Goal: Information Seeking & Learning: Learn about a topic

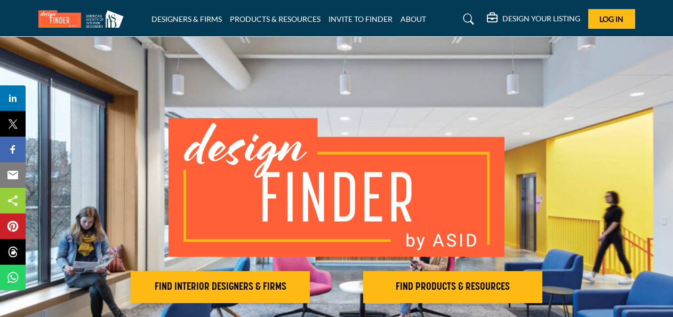
scroll to position [107, 0]
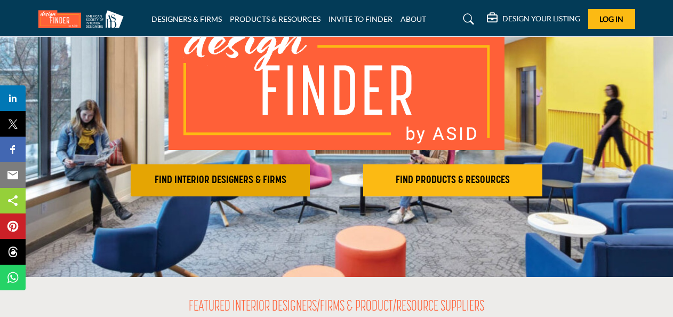
click at [242, 179] on h2 "FIND INTERIOR DESIGNERS & FIRMS" at bounding box center [220, 180] width 173 height 13
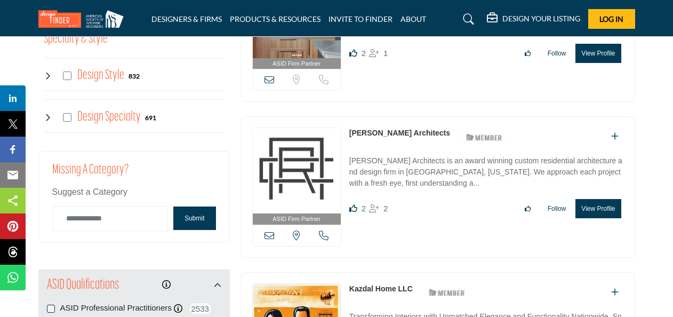
scroll to position [960, 0]
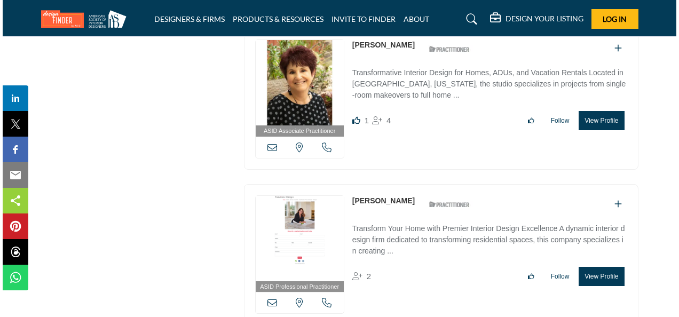
scroll to position [2294, 0]
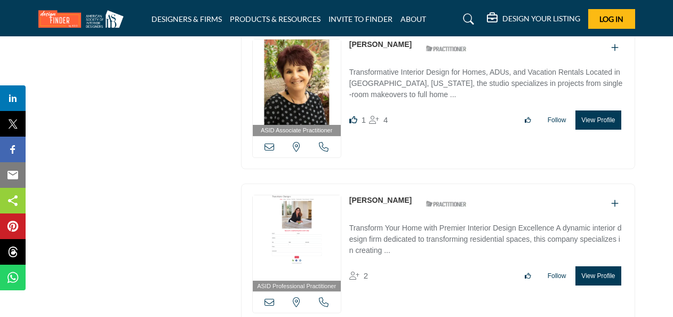
click at [602, 271] on button "View Profile" at bounding box center [598, 275] width 45 height 19
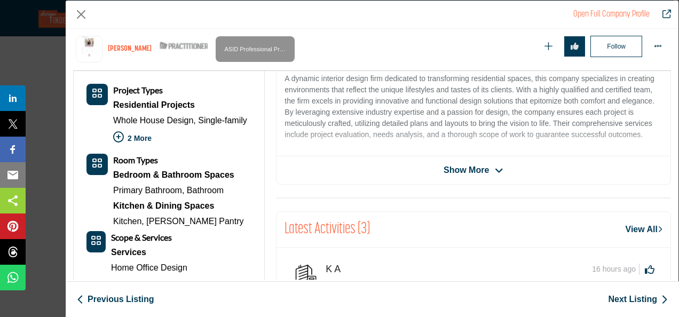
scroll to position [285, 0]
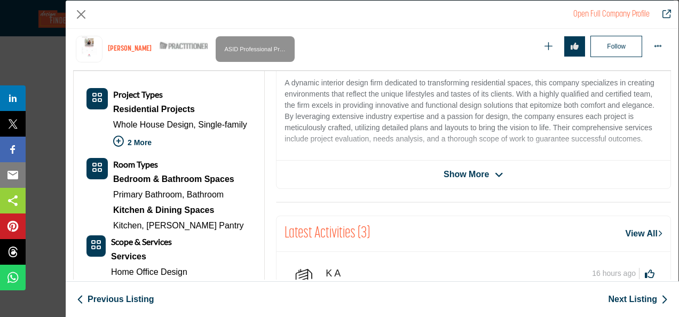
click at [633, 233] on link "View All" at bounding box center [643, 233] width 37 height 13
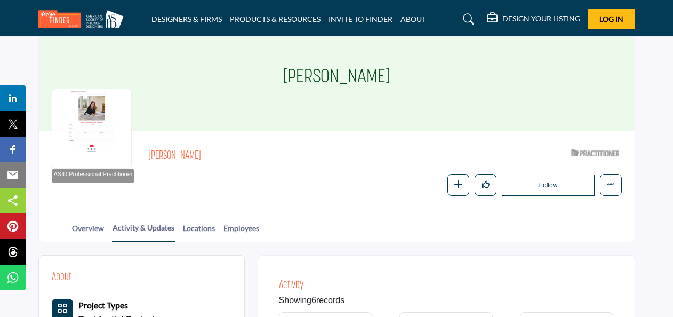
scroll to position [42, 0]
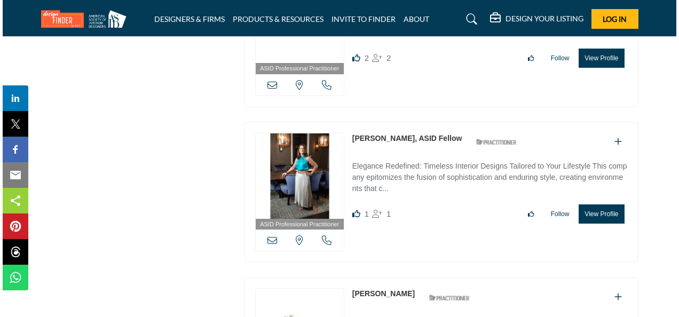
scroll to position [2668, 0]
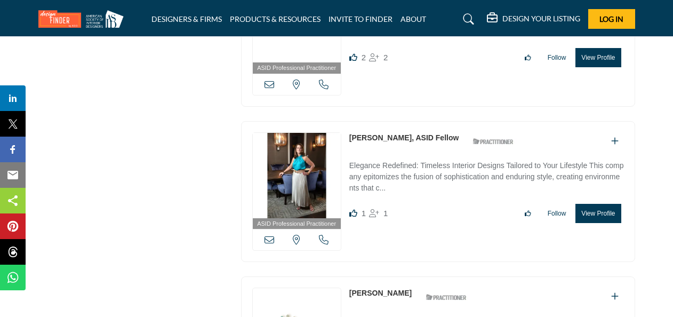
click at [592, 208] on button "View Profile" at bounding box center [598, 213] width 45 height 19
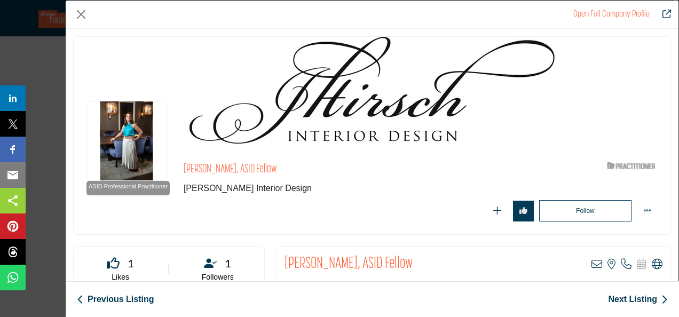
click at [135, 147] on img "Company Data Modal" at bounding box center [126, 141] width 80 height 80
click at [127, 152] on img "Company Data Modal" at bounding box center [126, 141] width 80 height 80
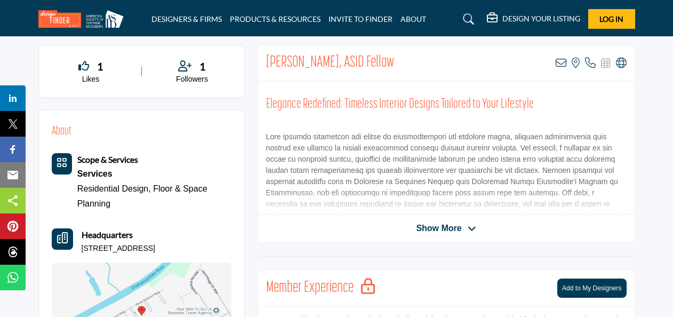
scroll to position [107, 0]
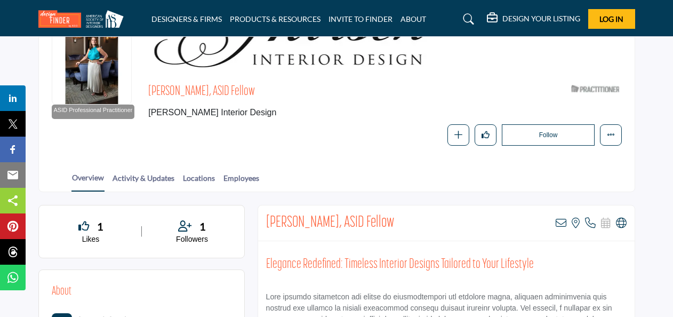
click at [86, 78] on div at bounding box center [92, 65] width 80 height 80
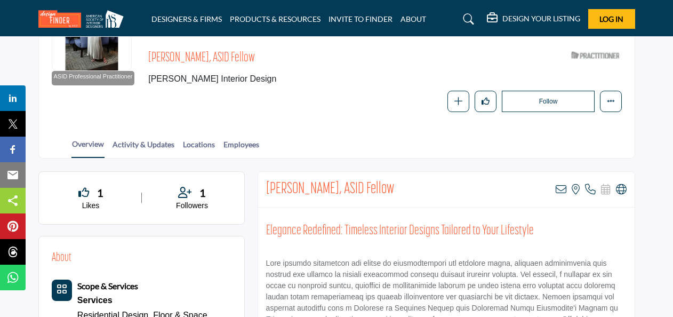
scroll to position [160, 0]
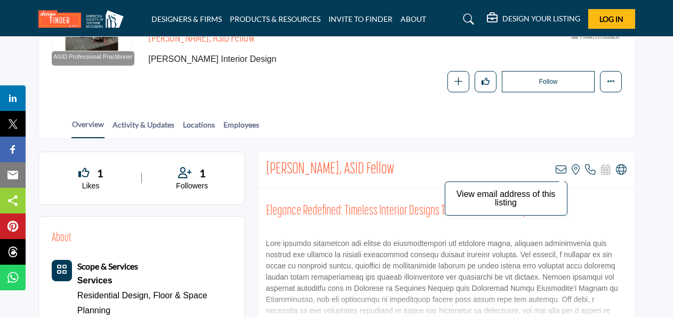
click at [562, 172] on icon at bounding box center [561, 169] width 11 height 11
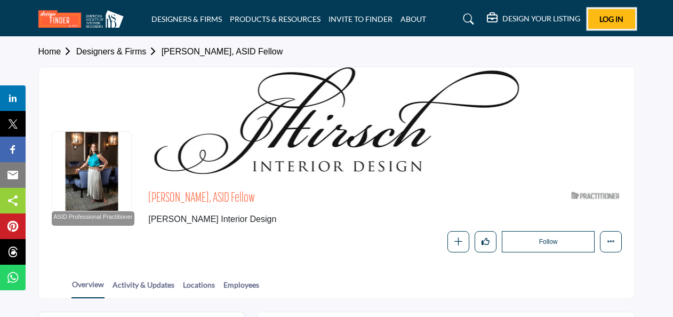
click at [619, 21] on span "Log In" at bounding box center [612, 18] width 24 height 9
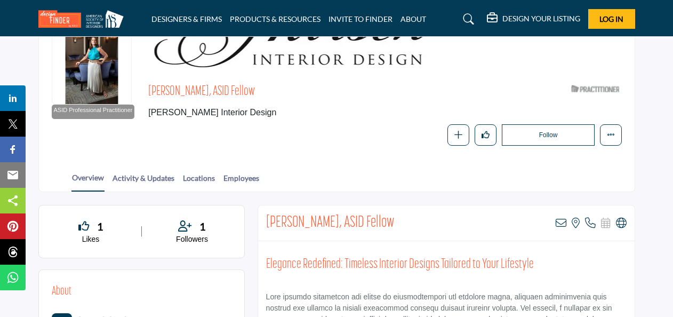
scroll to position [53, 0]
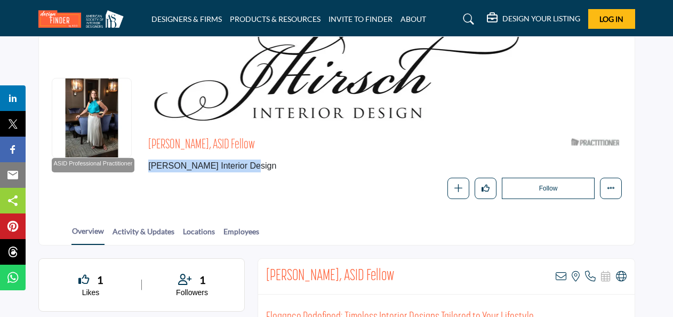
drag, startPoint x: 243, startPoint y: 166, endPoint x: 148, endPoint y: 172, distance: 95.1
click at [148, 172] on div "ASID Professional Practitioner ASID Professional Practitioners have successfull…" at bounding box center [337, 166] width 570 height 66
copy span "J. Hirsch Interior Design"
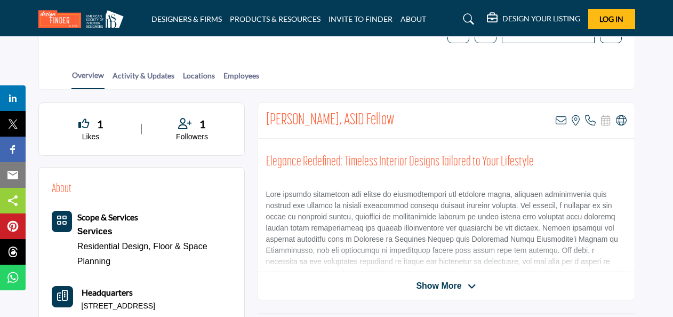
scroll to position [213, 0]
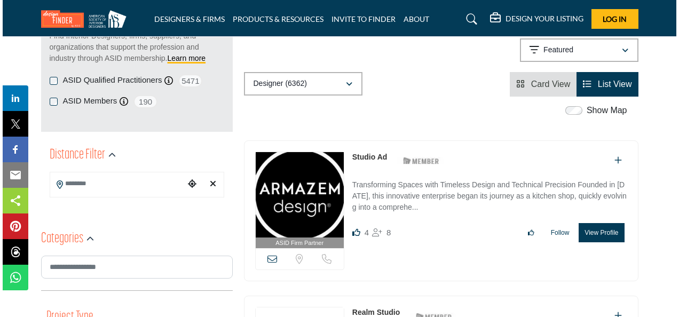
scroll to position [213, 0]
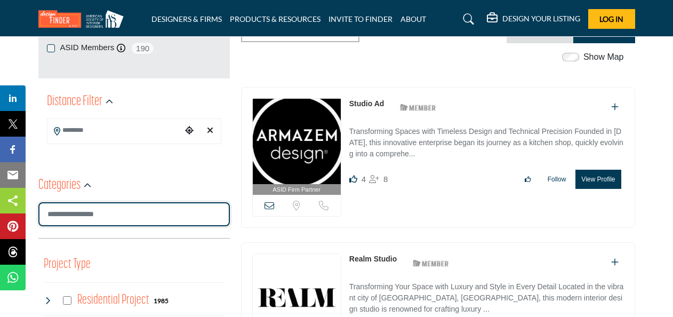
click at [89, 216] on input "Search Category" at bounding box center [134, 214] width 192 height 24
type input "**********"
type input "*"
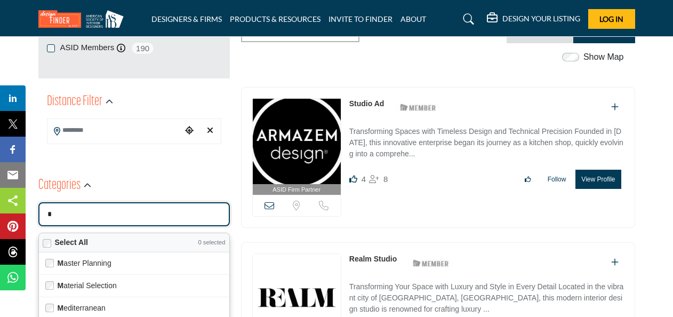
type input "*******"
type input "**"
type input "**********"
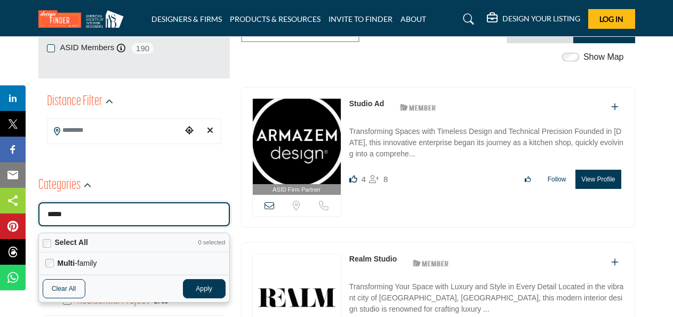
click at [88, 265] on label "Multi -family" at bounding box center [140, 263] width 165 height 13
click at [198, 287] on button "Apply" at bounding box center [204, 288] width 43 height 19
type input "*****"
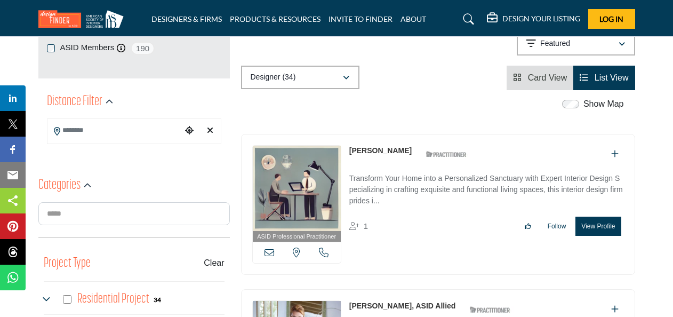
click at [592, 223] on button "View Profile" at bounding box center [598, 226] width 45 height 19
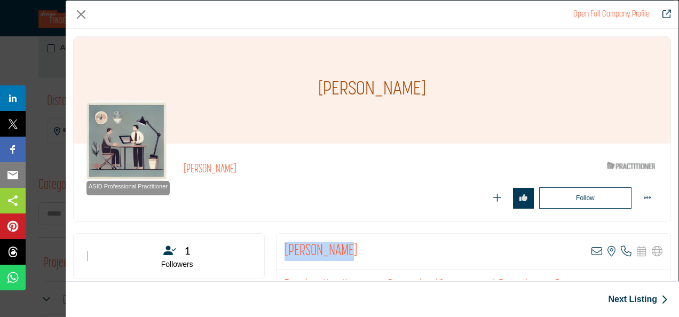
drag, startPoint x: 342, startPoint y: 244, endPoint x: 280, endPoint y: 241, distance: 62.5
click at [280, 241] on div "Peggy Storer View email address of this listing View the location of this listi…" at bounding box center [473, 252] width 394 height 36
copy h2 "[PERSON_NAME]"
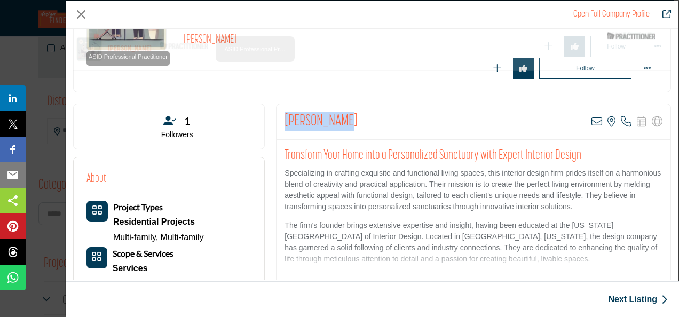
scroll to position [257, 0]
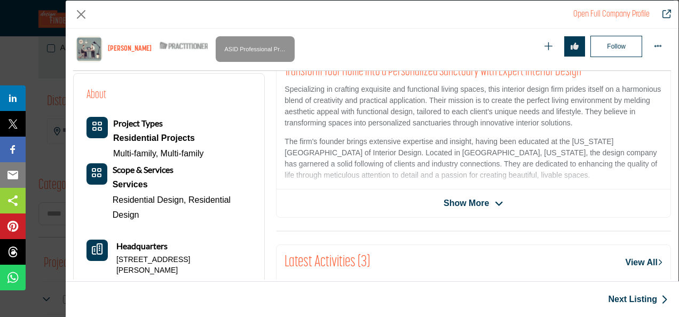
click at [496, 203] on icon "Company Data Modal" at bounding box center [499, 204] width 9 height 10
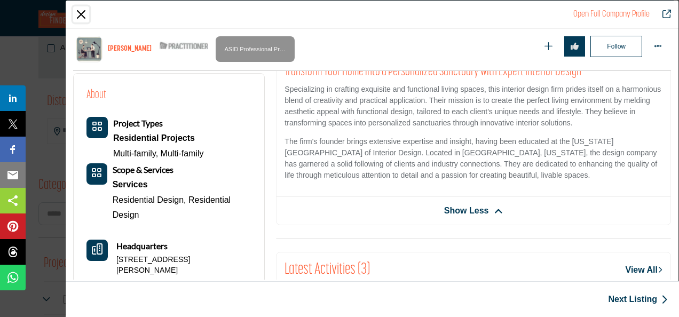
click at [78, 11] on button "Close" at bounding box center [81, 14] width 16 height 16
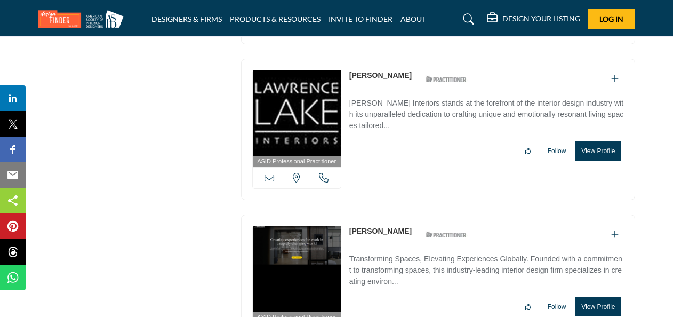
scroll to position [1921, 0]
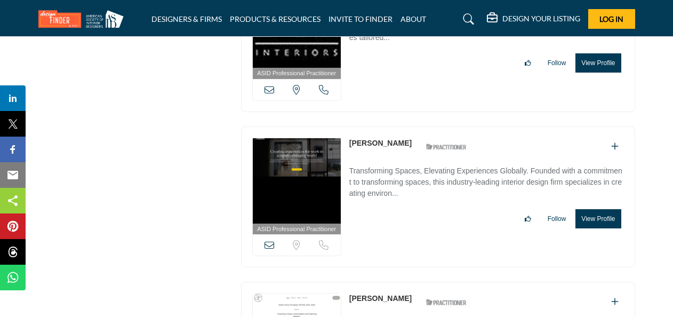
drag, startPoint x: 404, startPoint y: 201, endPoint x: 173, endPoint y: 198, distance: 231.1
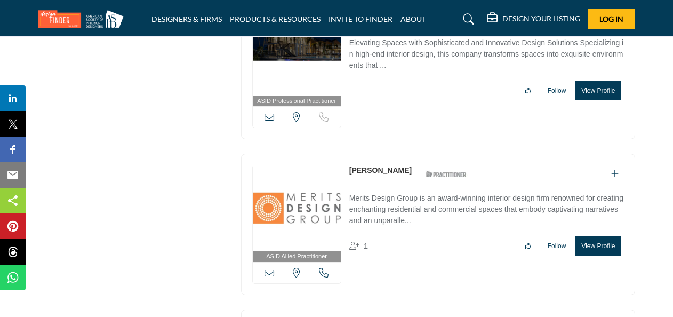
scroll to position [3041, 0]
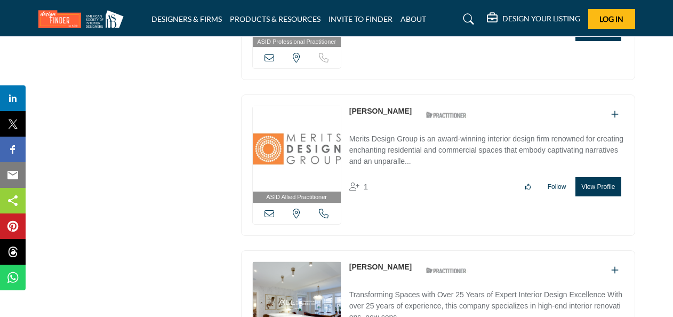
click at [490, 133] on p "Merits Design Group is an award-winning interior design firm renowned for creat…" at bounding box center [486, 151] width 275 height 36
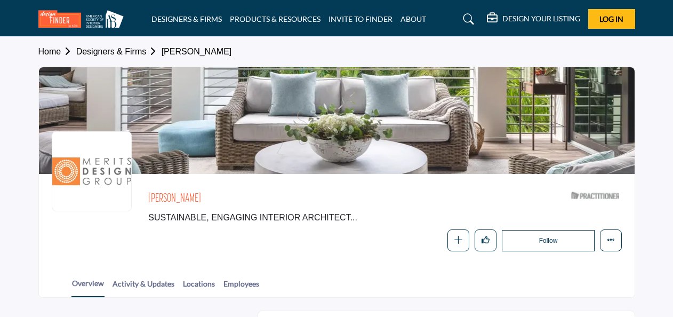
click at [92, 159] on div at bounding box center [92, 171] width 80 height 80
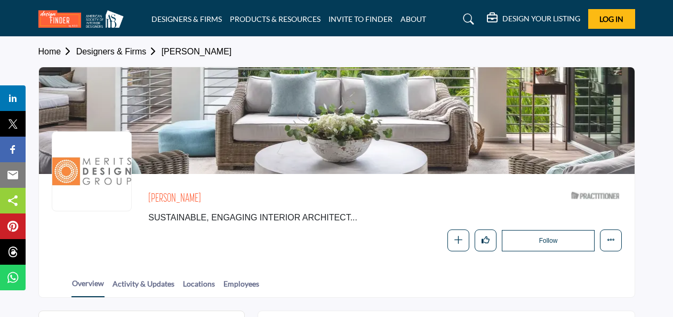
drag, startPoint x: 185, startPoint y: 195, endPoint x: 148, endPoint y: 187, distance: 37.6
click at [148, 187] on div "Laura Freeman SUSTAINABLE, ENGAGING INTERIOR ARCHITECT... ASID Qualified Practi…" at bounding box center [384, 205] width 473 height 37
copy h2 "Laura Freeman"
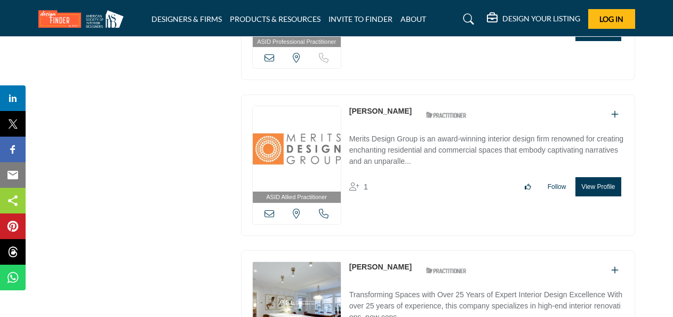
scroll to position [3148, 0]
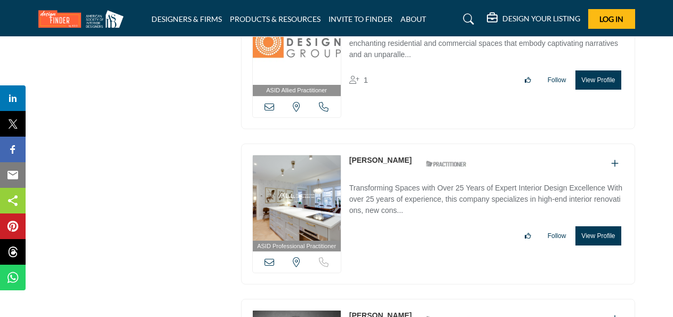
click at [387, 156] on link "[PERSON_NAME]" at bounding box center [380, 160] width 62 height 9
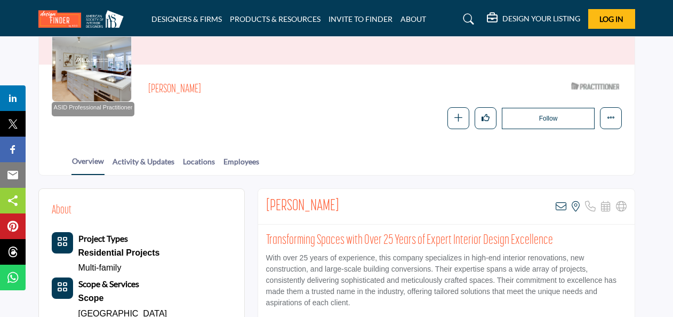
scroll to position [100, 0]
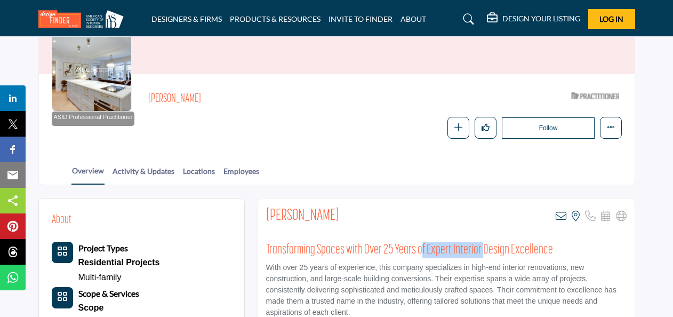
drag, startPoint x: 418, startPoint y: 253, endPoint x: 497, endPoint y: 252, distance: 79.0
click at [496, 252] on h2 "Transforming Spaces with Over 25 Years of Expert Interior Design Excellence" at bounding box center [446, 250] width 361 height 16
drag, startPoint x: 497, startPoint y: 252, endPoint x: 412, endPoint y: 289, distance: 92.8
click at [412, 289] on p "With over 25 years of experience, this company specializes in high-end interior…" at bounding box center [446, 290] width 361 height 56
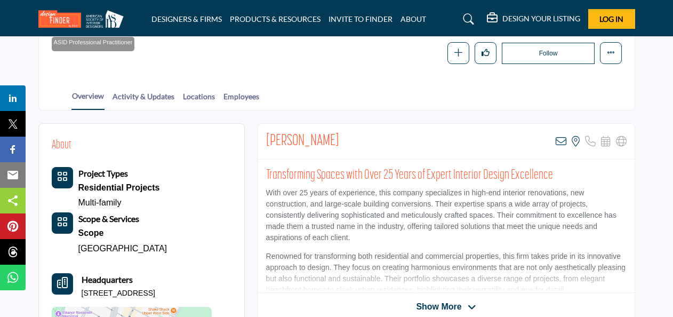
scroll to position [206, 0]
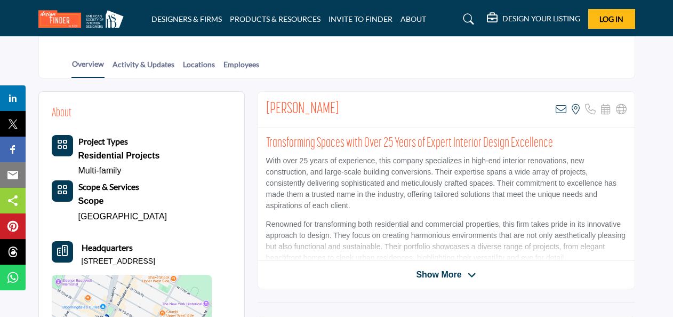
click at [462, 280] on div "Johanna Nakos View email address of this listing View the location of this list…" at bounding box center [447, 190] width 378 height 198
click at [472, 273] on icon at bounding box center [472, 276] width 9 height 10
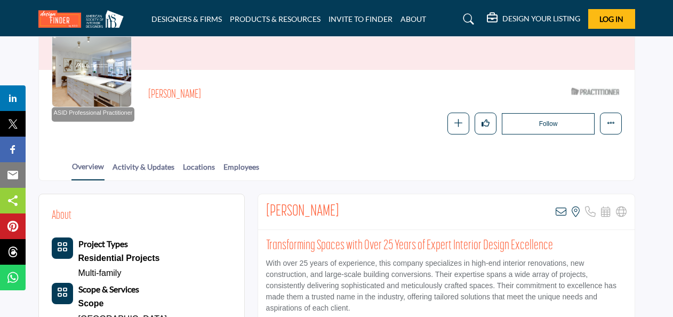
scroll to position [153, 0]
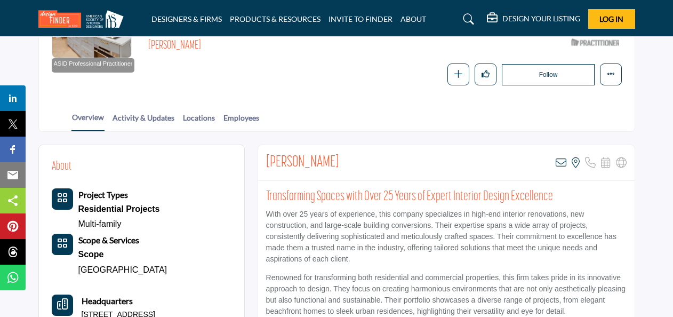
click at [103, 208] on div "Residential Projects" at bounding box center [119, 209] width 82 height 15
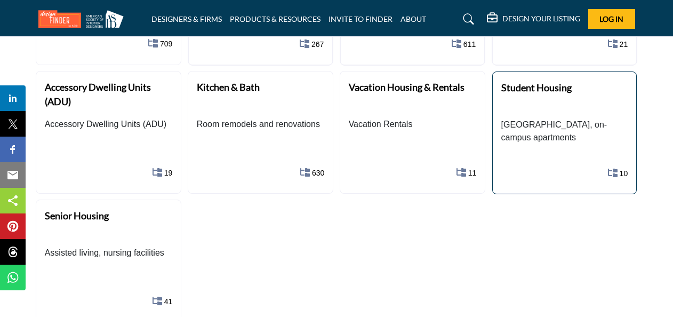
scroll to position [374, 0]
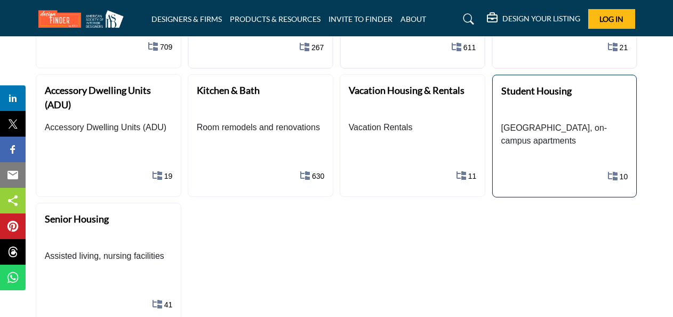
click at [537, 96] on b "Student Housing" at bounding box center [537, 91] width 70 height 12
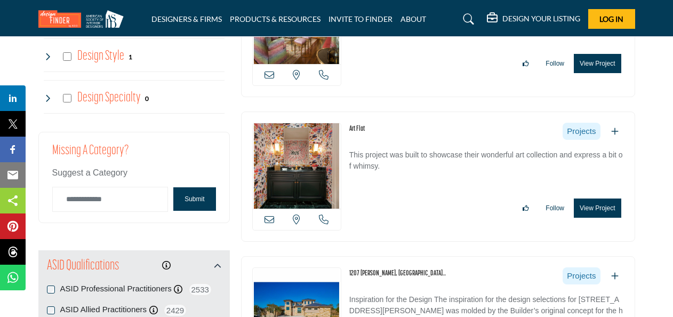
scroll to position [1067, 0]
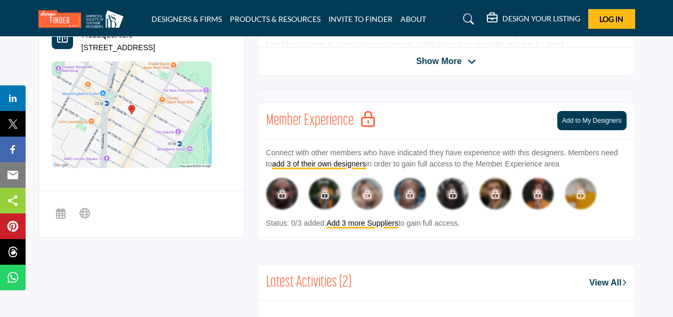
scroll to position [420, 0]
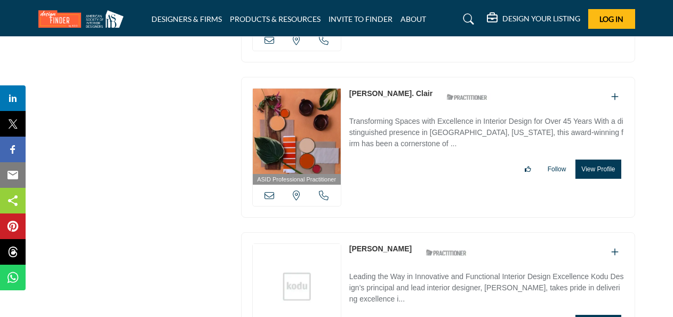
scroll to position [2081, 0]
